Goal: Check status: Check status

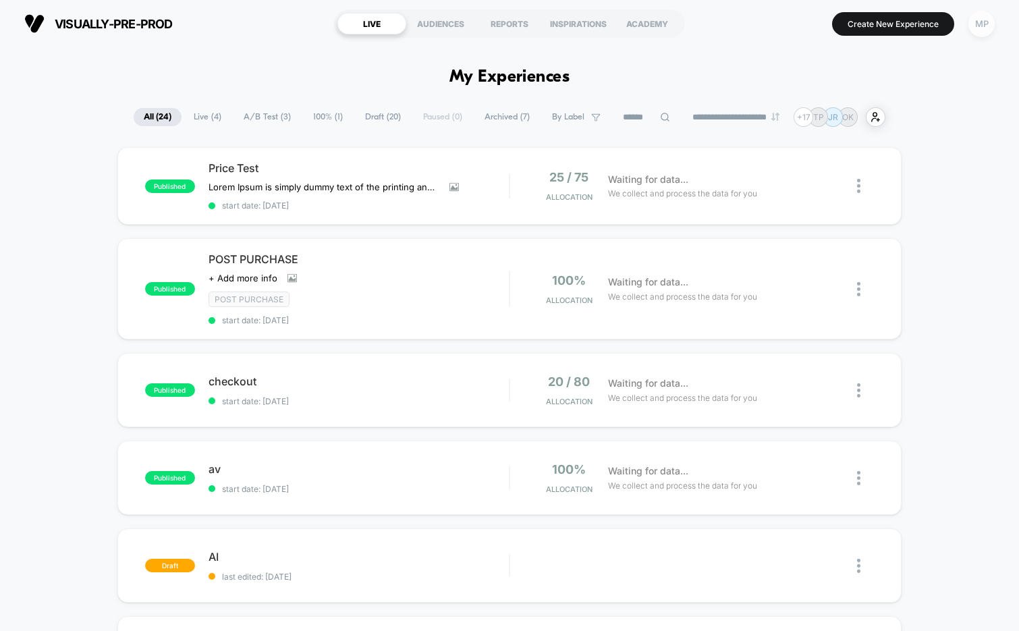
click at [975, 19] on div "MP" at bounding box center [982, 24] width 26 height 26
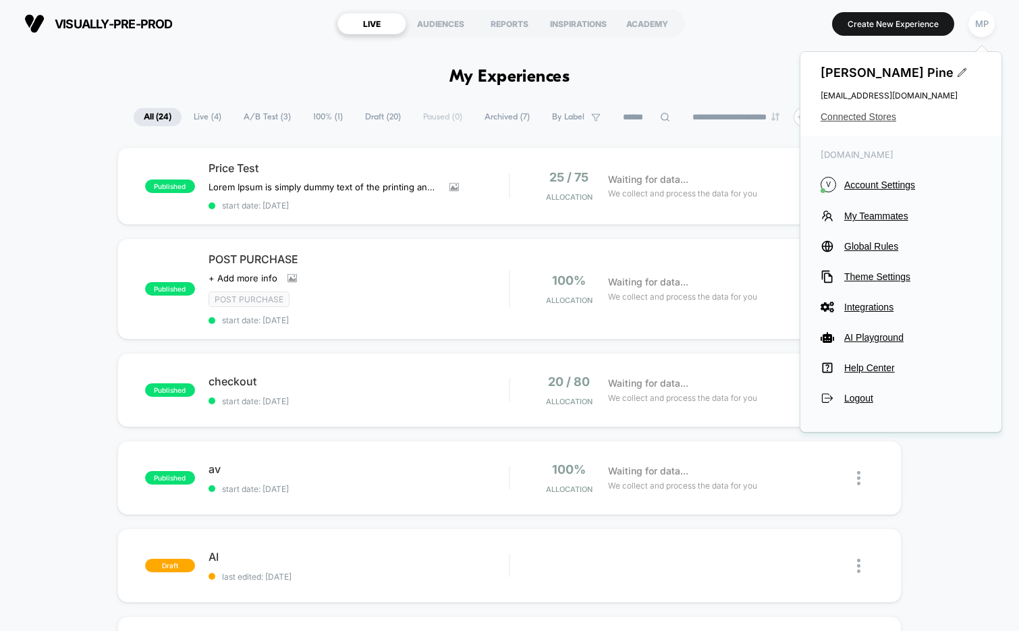
click at [838, 121] on span "Connected Stores" at bounding box center [901, 116] width 161 height 11
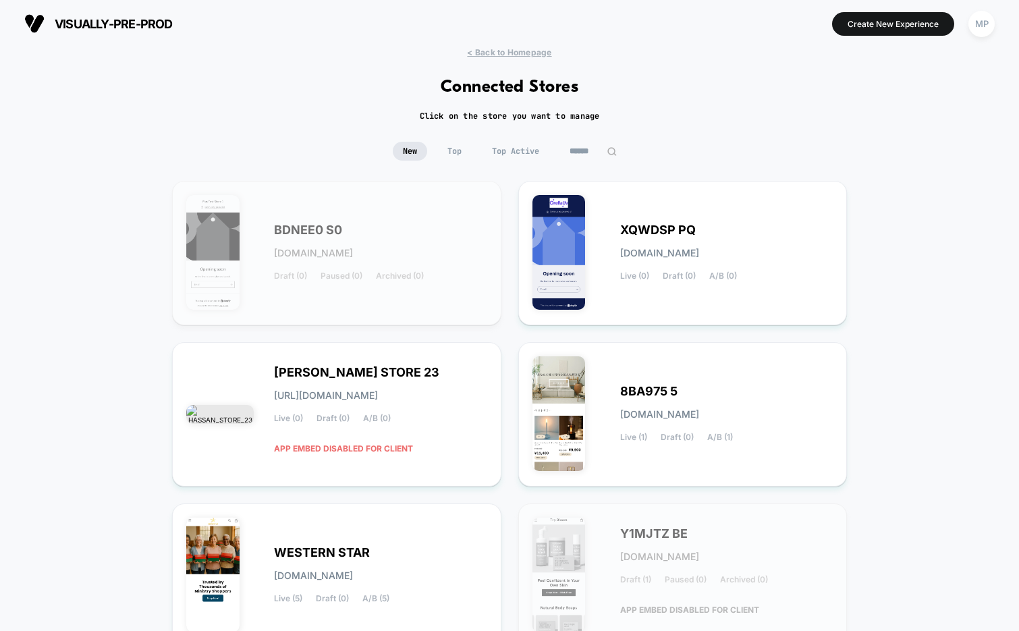
click at [583, 158] on input at bounding box center [594, 151] width 68 height 19
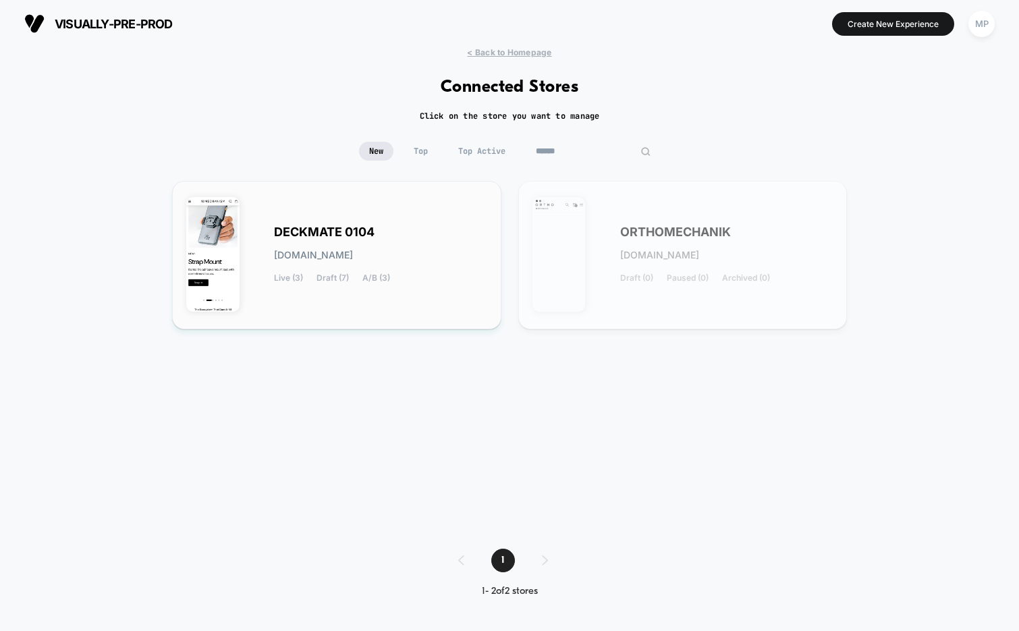
type input "******"
click at [371, 234] on span "DECKMATE 0104" at bounding box center [324, 232] width 101 height 9
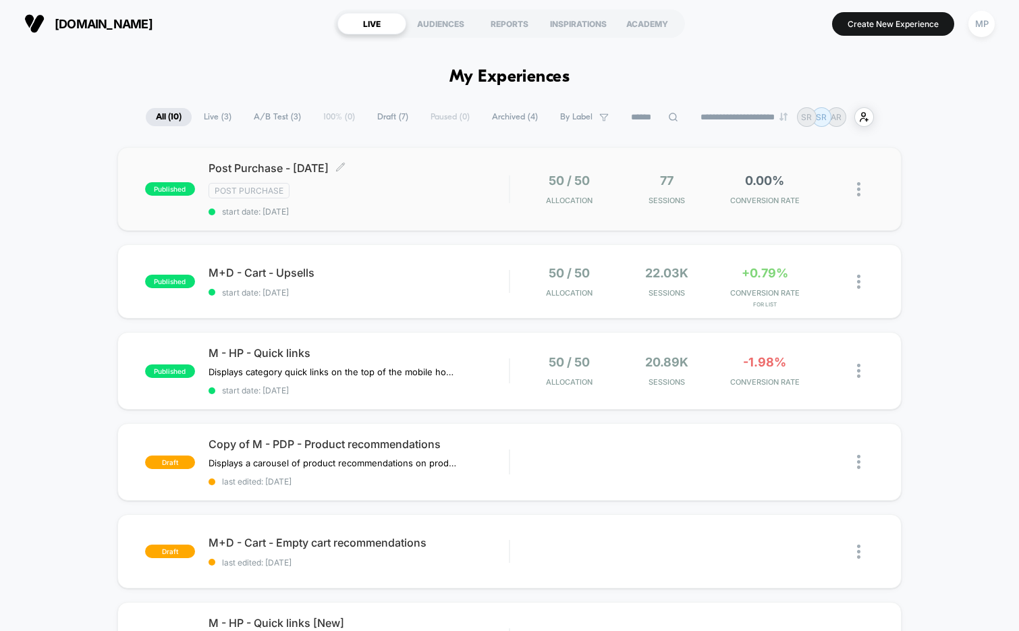
click at [371, 215] on span "start date: [DATE]" at bounding box center [359, 212] width 301 height 10
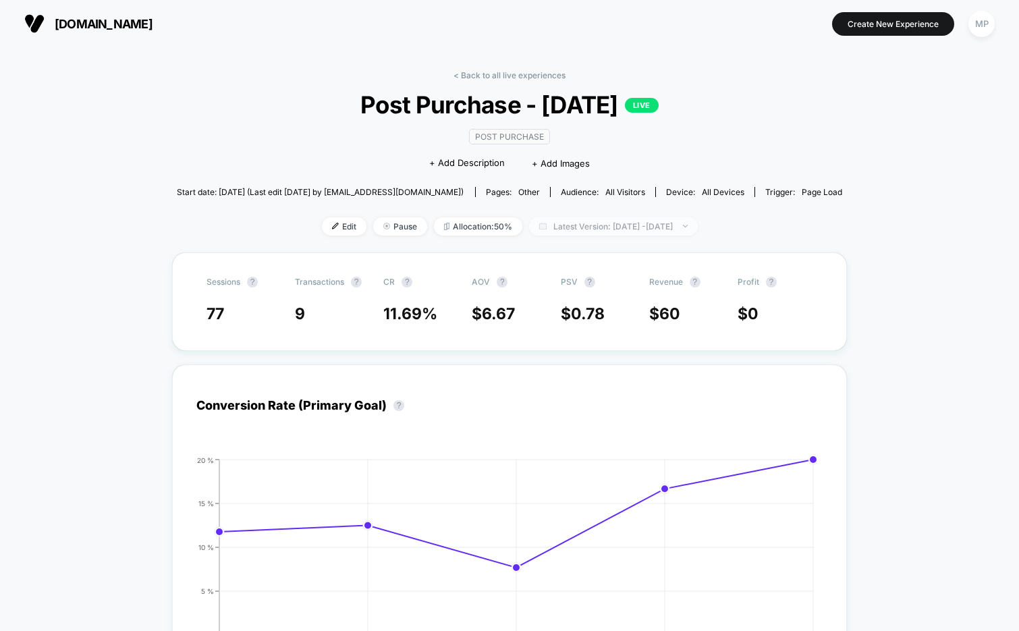
click at [555, 225] on span "Latest Version: Aug 29, 2025 - Sep 3, 2025" at bounding box center [613, 226] width 169 height 18
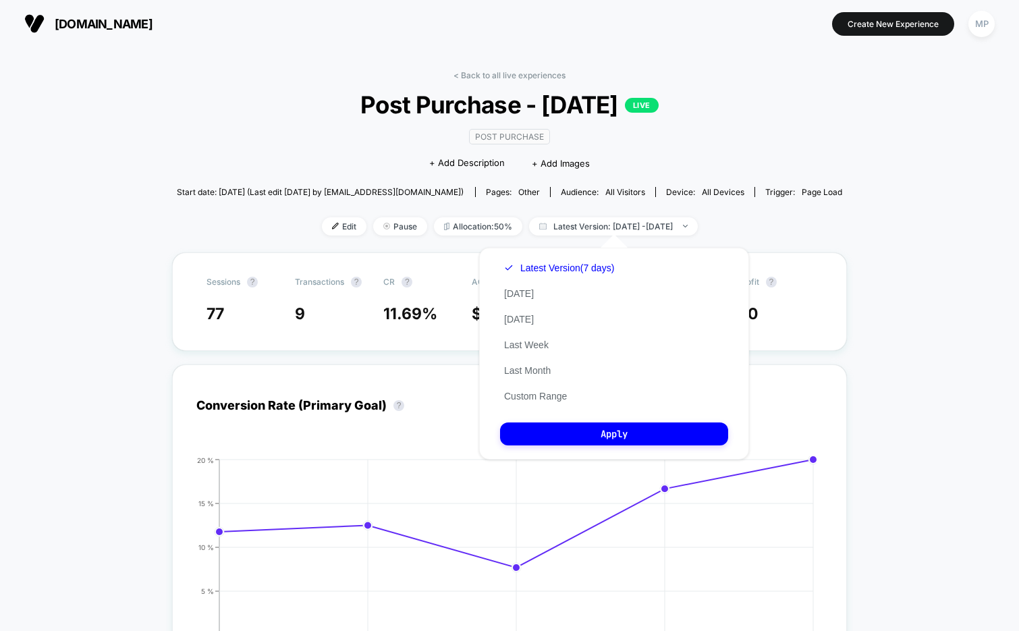
click at [760, 149] on div "< Back to all live experiences Post Purchase - [DATE] LIVE Post Purchase Click …" at bounding box center [510, 161] width 666 height 182
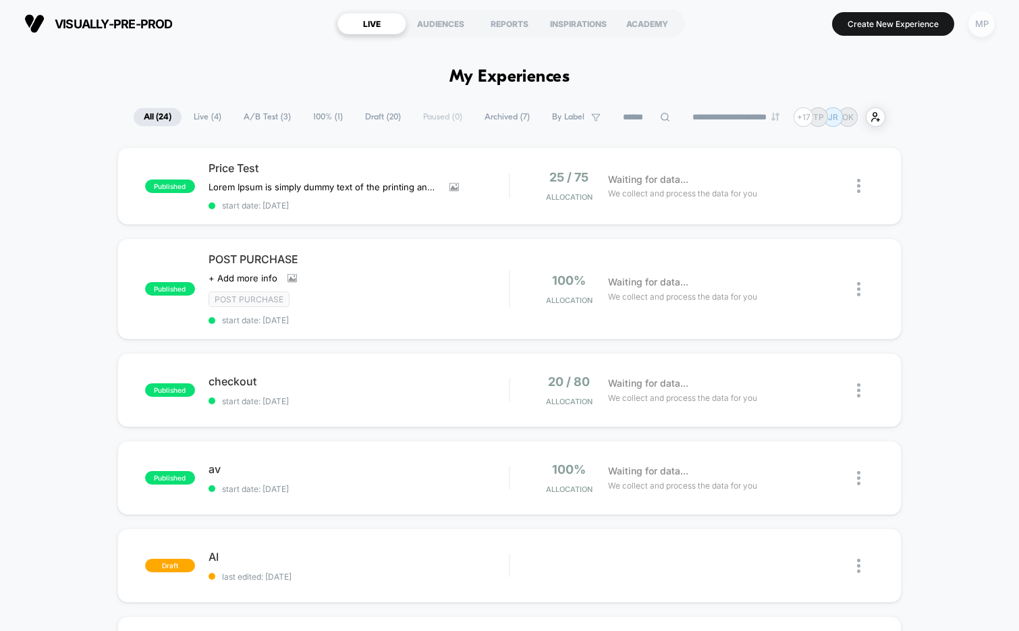
click at [976, 21] on div "MP" at bounding box center [982, 24] width 26 height 26
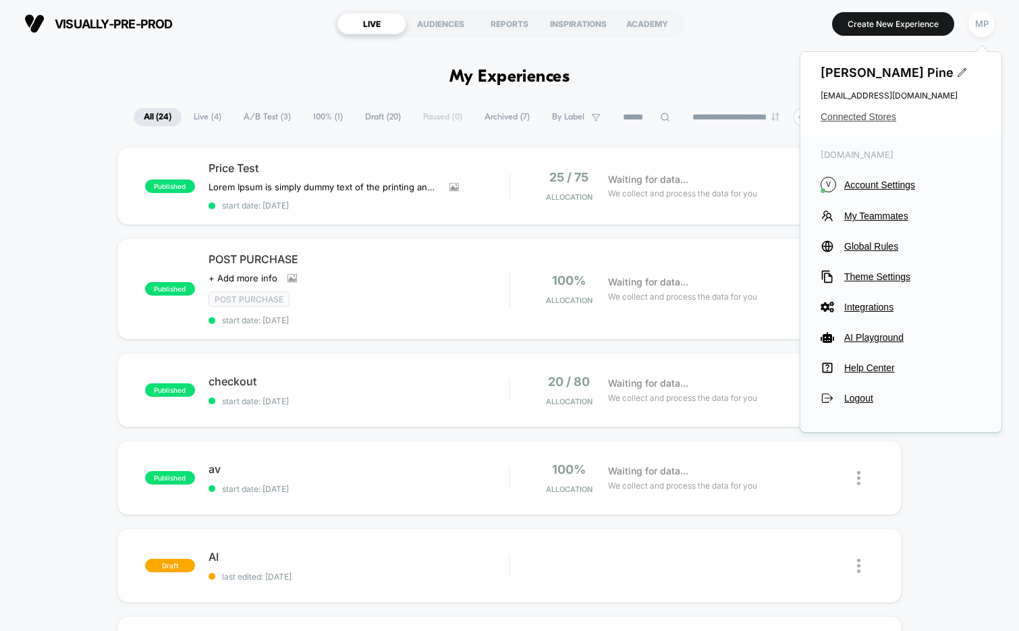
click at [873, 118] on span "Connected Stores" at bounding box center [901, 116] width 161 height 11
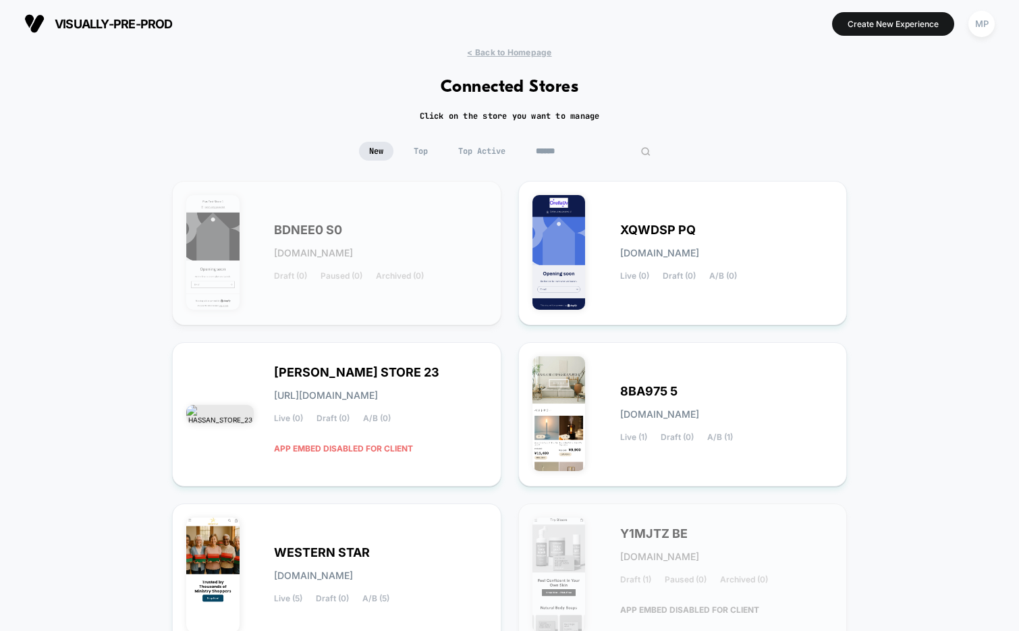
click at [596, 149] on input at bounding box center [593, 151] width 135 height 19
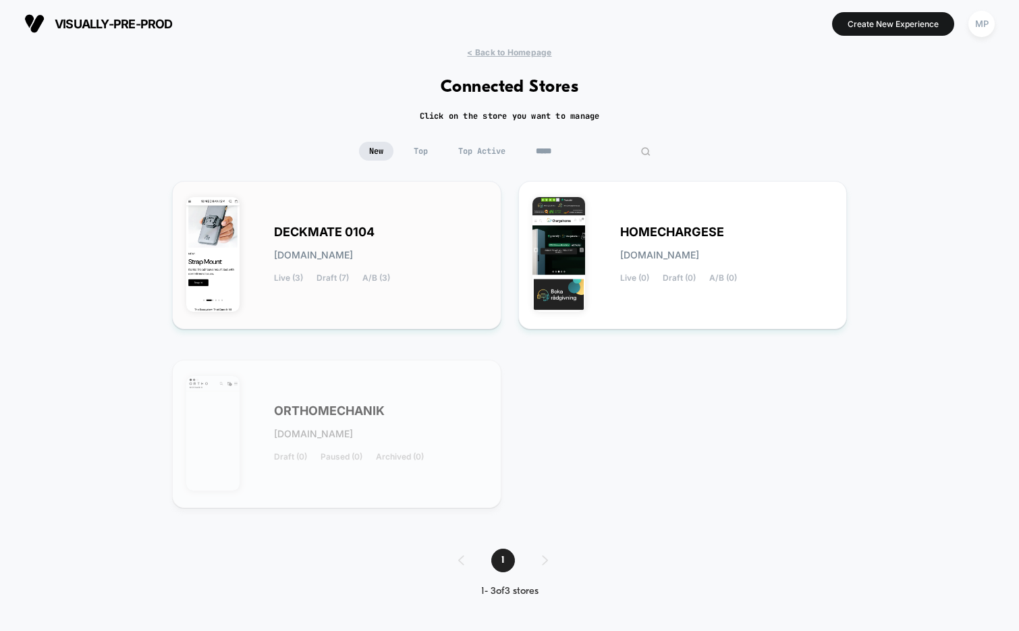
type input "*****"
click at [385, 228] on div "DECKMATE 0104 [DOMAIN_NAME] Live (3) Draft (7) A/B (3)" at bounding box center [380, 255] width 213 height 55
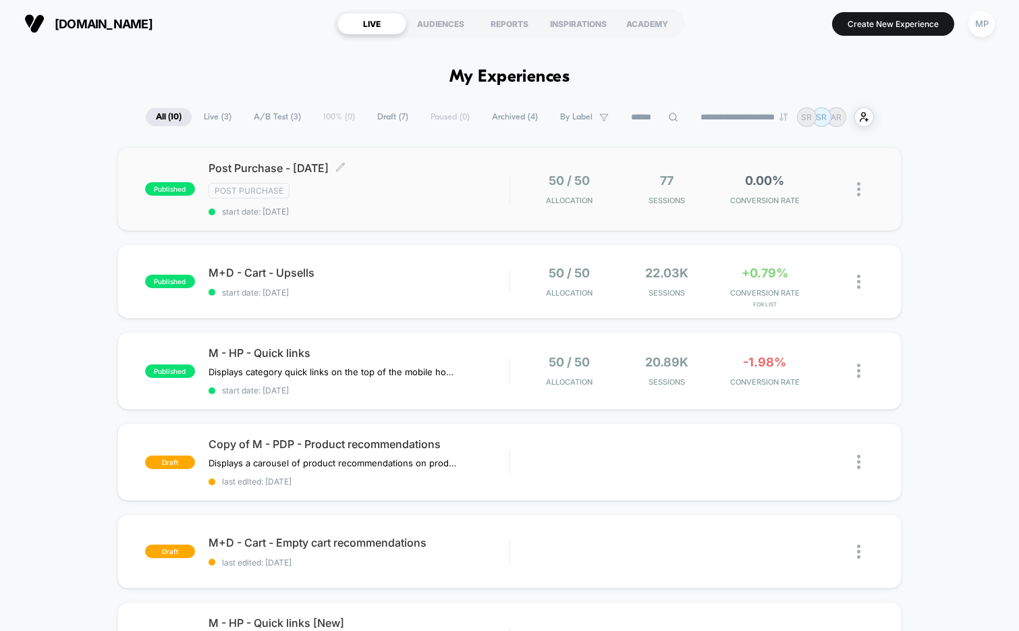
click at [361, 209] on span "start date: [DATE]" at bounding box center [359, 212] width 301 height 10
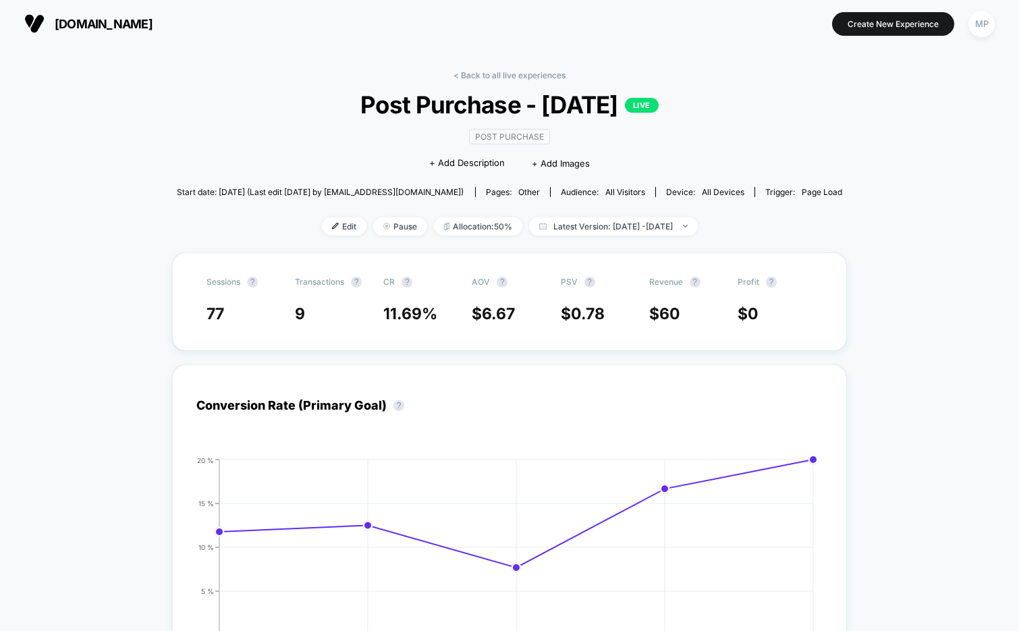
click at [420, 99] on span "Post Purchase - [DATE] LIVE" at bounding box center [509, 104] width 599 height 28
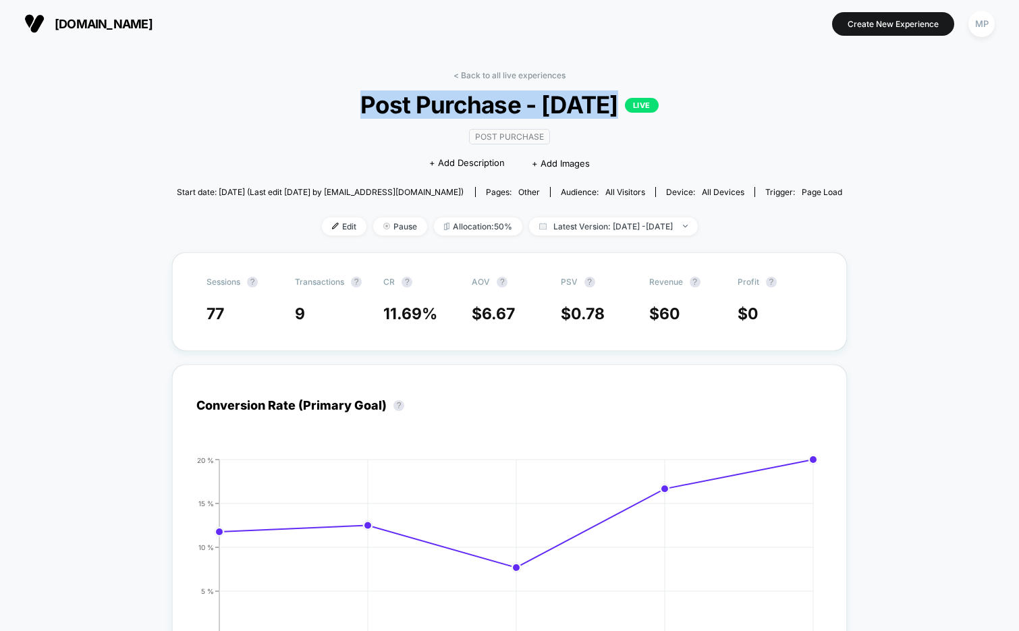
copy span "Post Purchase - [DATE]"
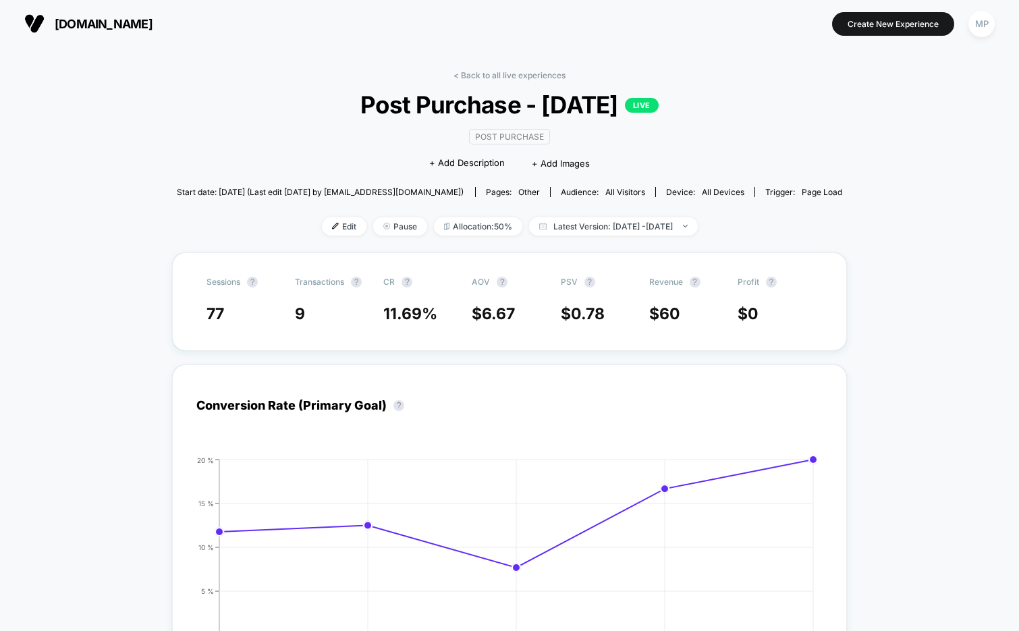
click at [188, 131] on div "< Back to all live experiences Post Purchase - [DATE] LIVE Post Purchase Click …" at bounding box center [510, 161] width 666 height 182
click at [445, 228] on span "Allocation: 50%" at bounding box center [478, 226] width 88 height 18
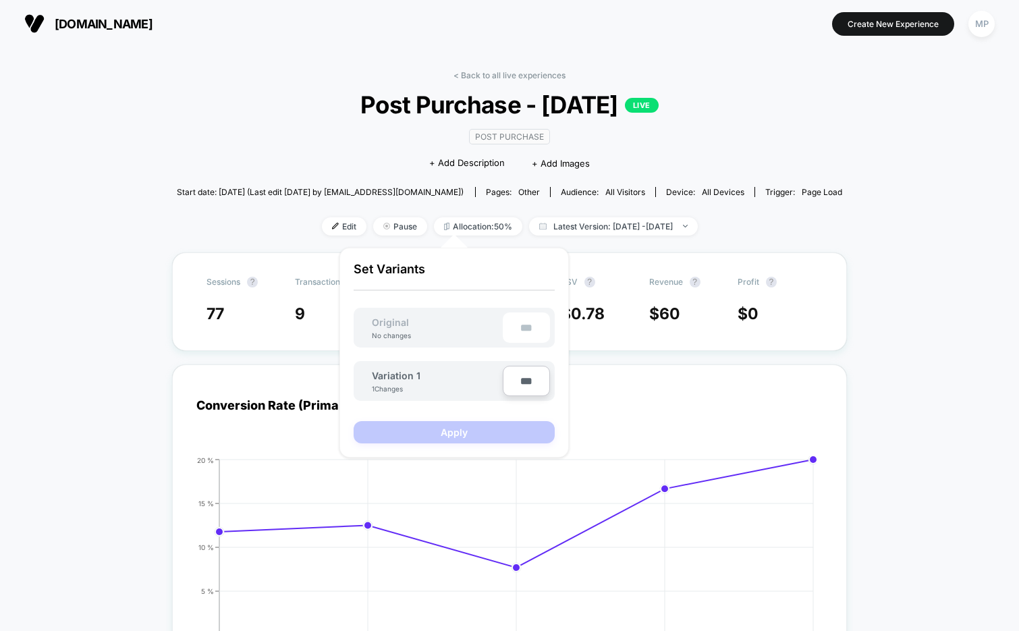
click at [363, 157] on div "Post Purchase Click to edit experience details + Add Description + Add Images" at bounding box center [510, 149] width 400 height 61
